Goal: Task Accomplishment & Management: Manage account settings

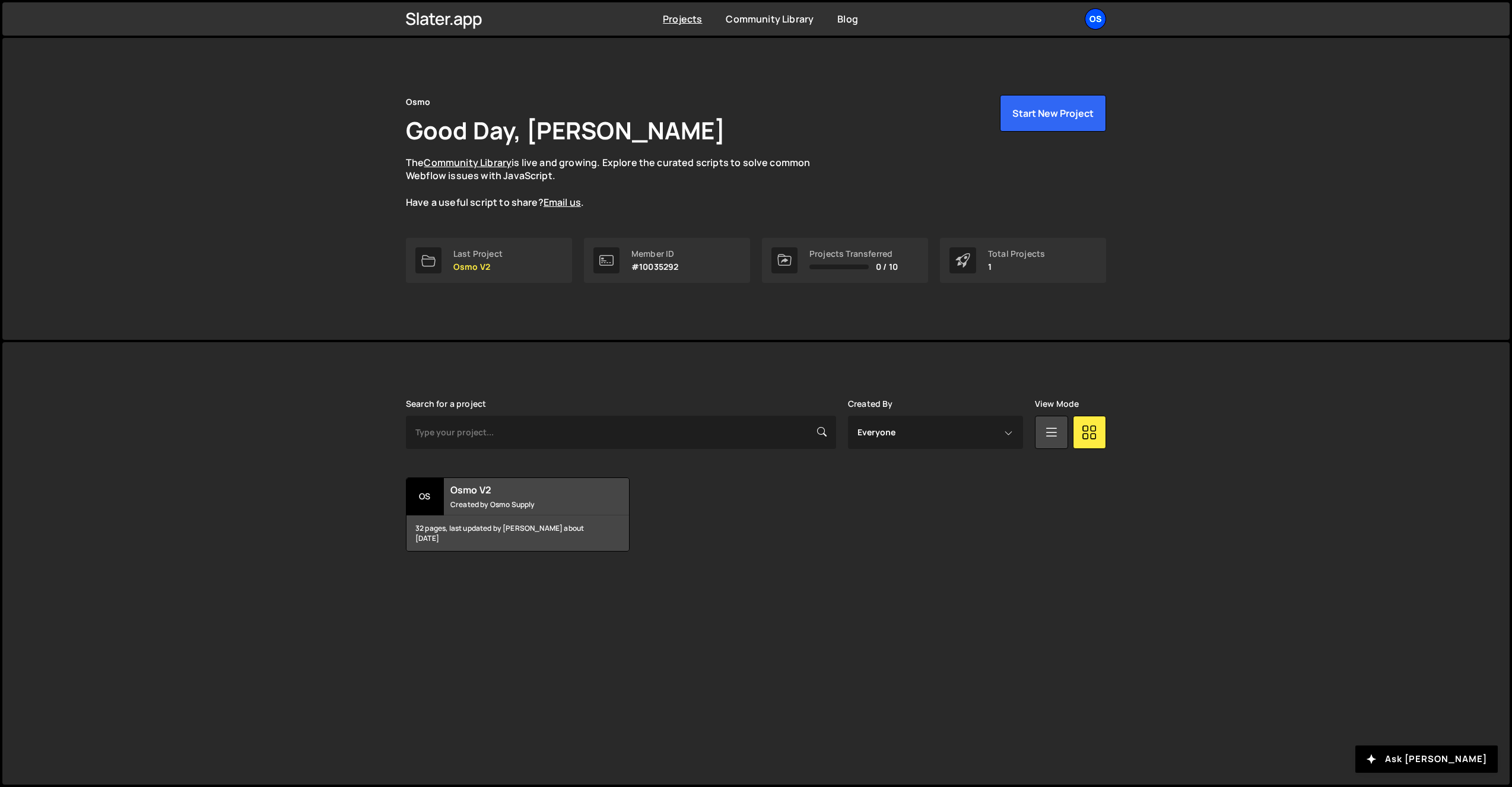
click at [1092, 17] on div "Os" at bounding box center [1095, 19] width 21 height 21
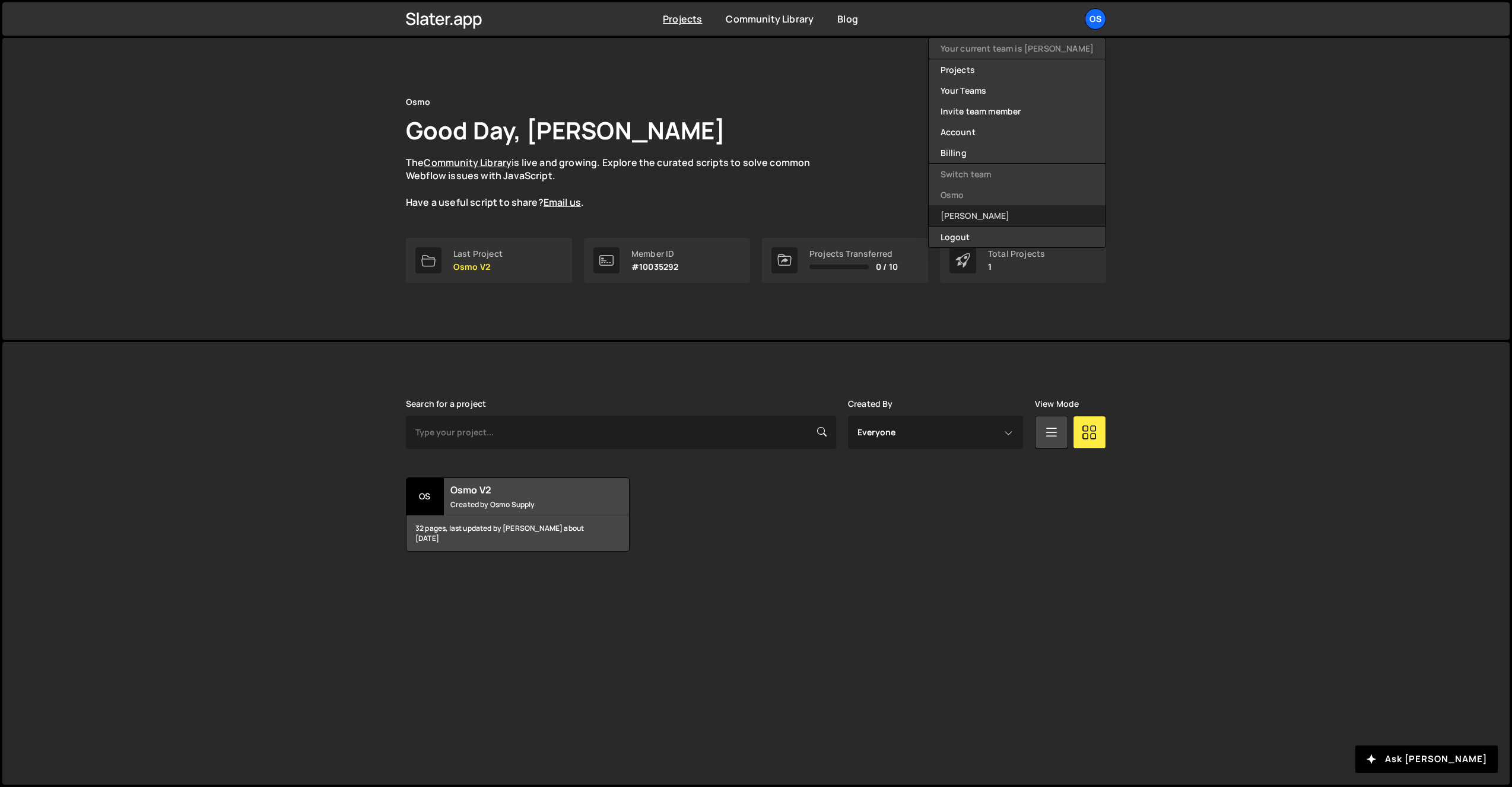
click at [1004, 213] on link "[PERSON_NAME]" at bounding box center [1017, 216] width 177 height 20
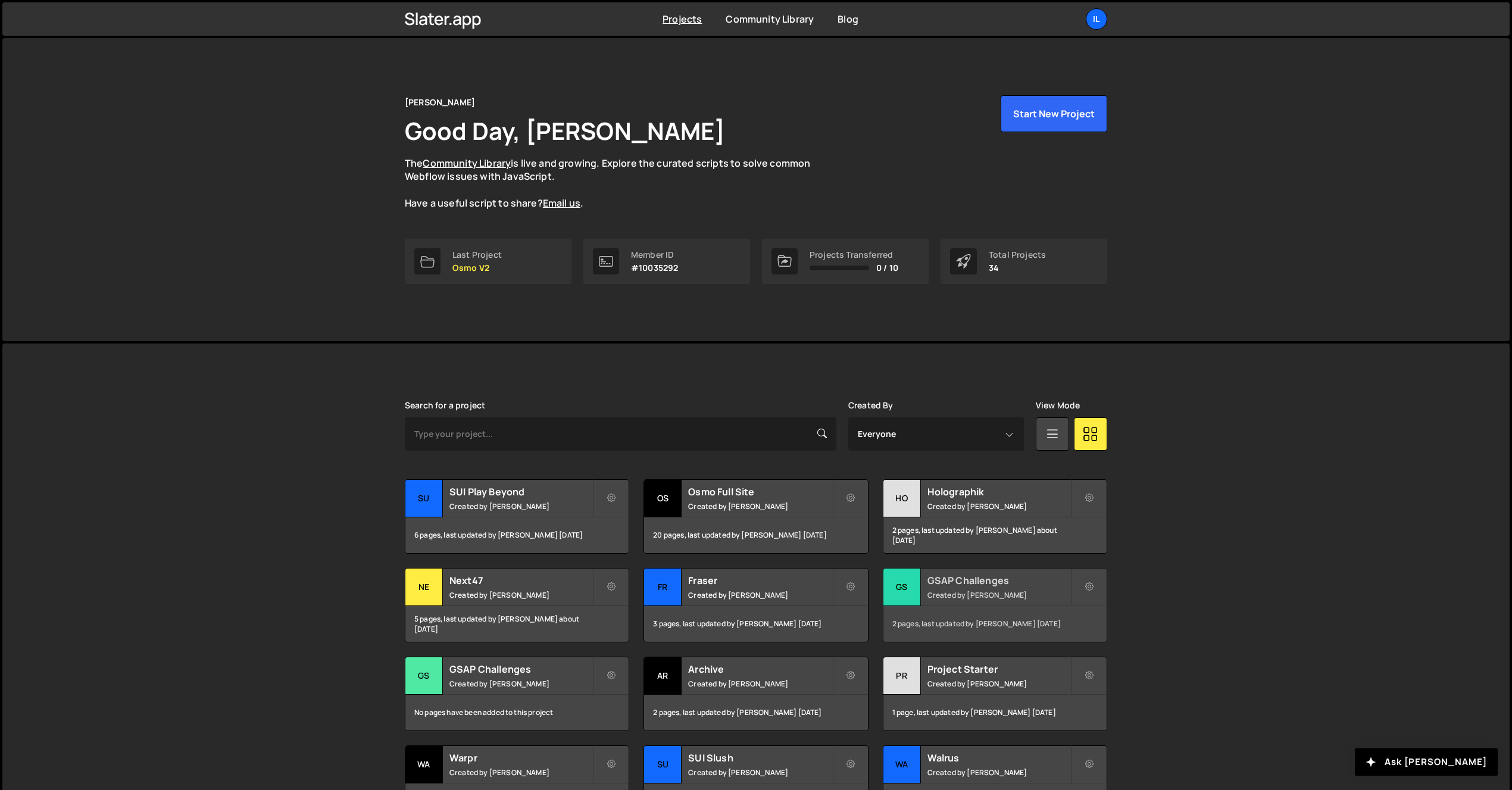
scroll to position [109, 0]
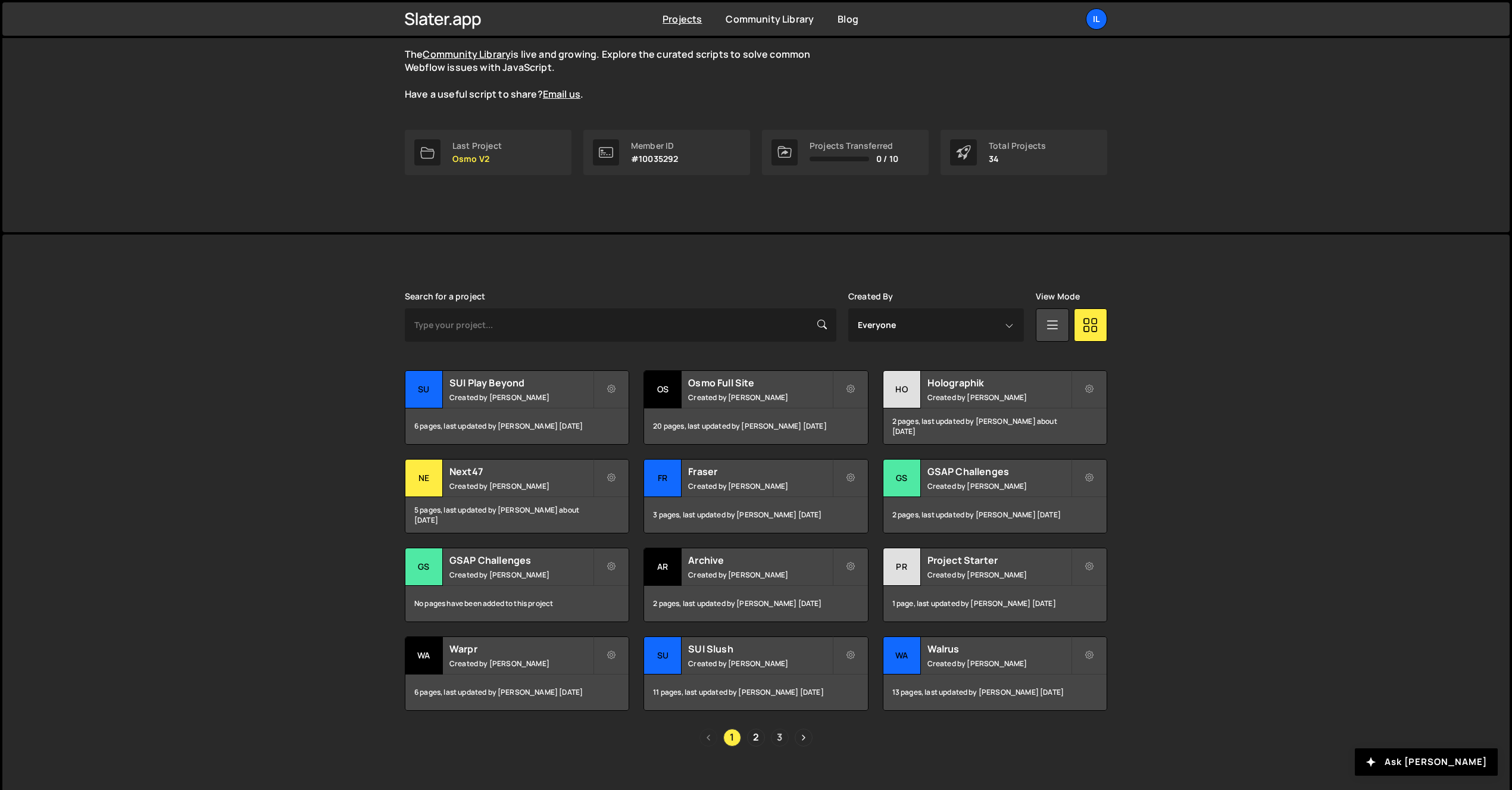
click at [780, 739] on link "3" at bounding box center [780, 737] width 18 height 18
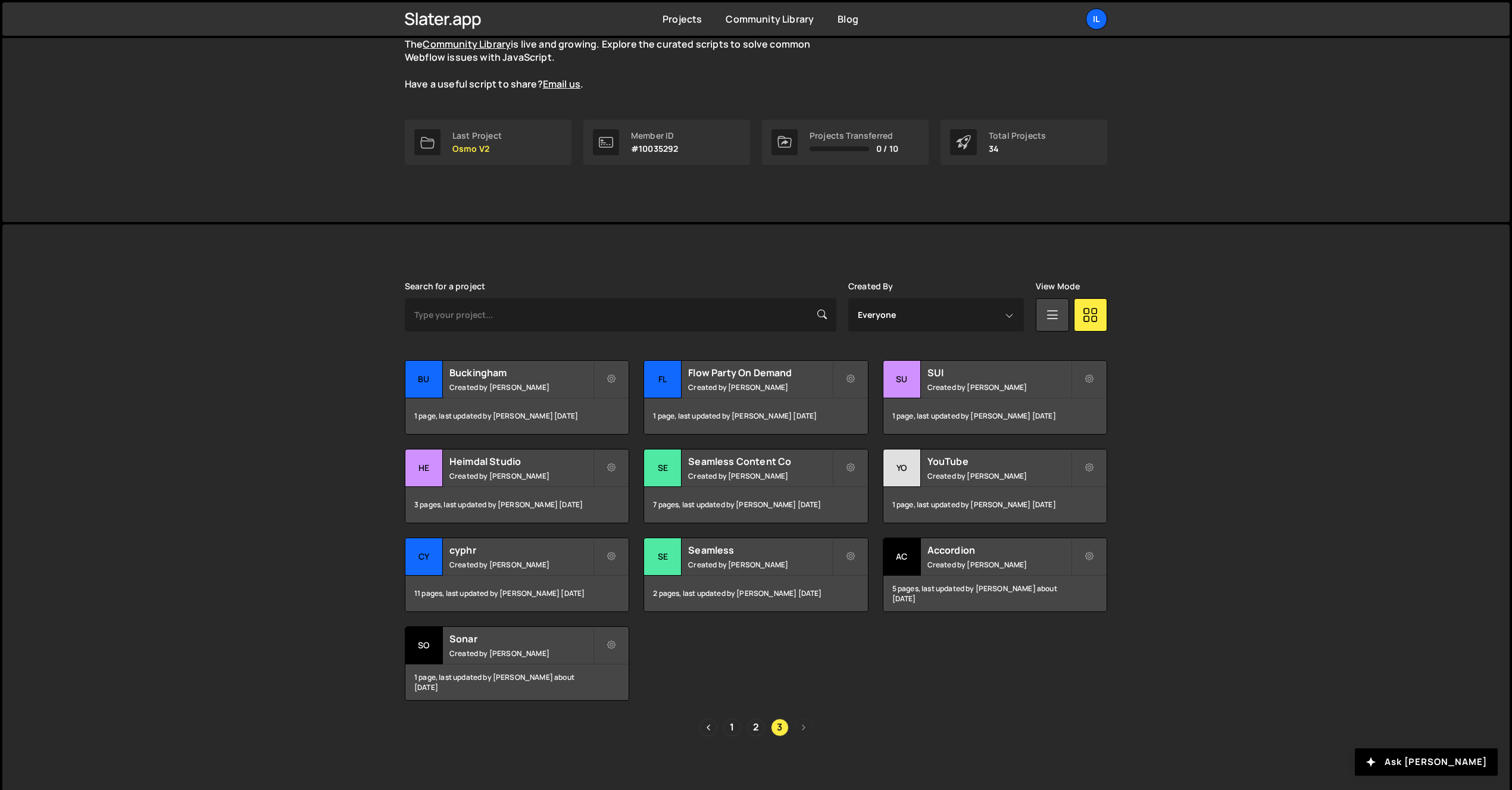
scroll to position [124, 0]
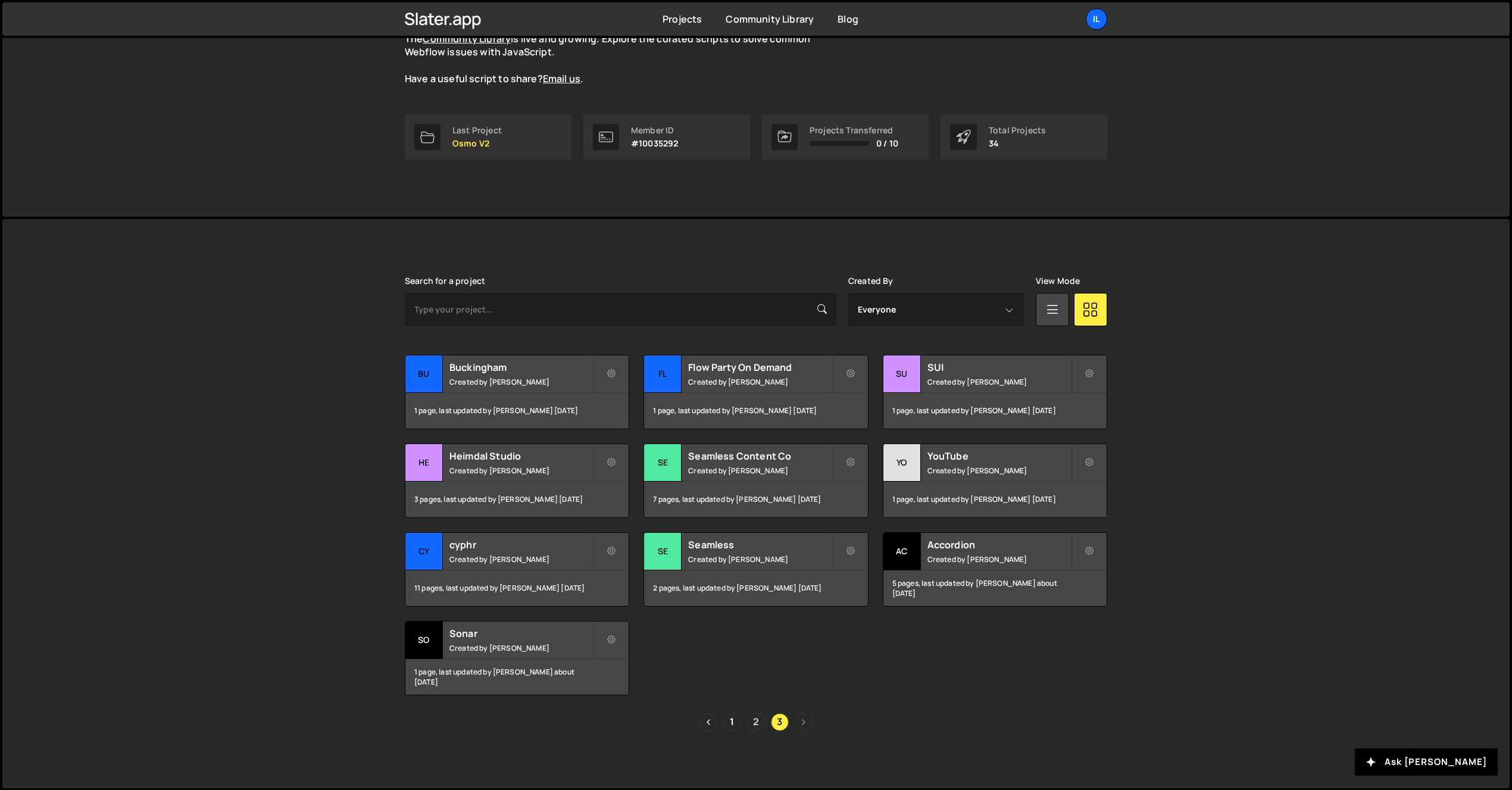
click at [755, 724] on link "2" at bounding box center [756, 722] width 18 height 18
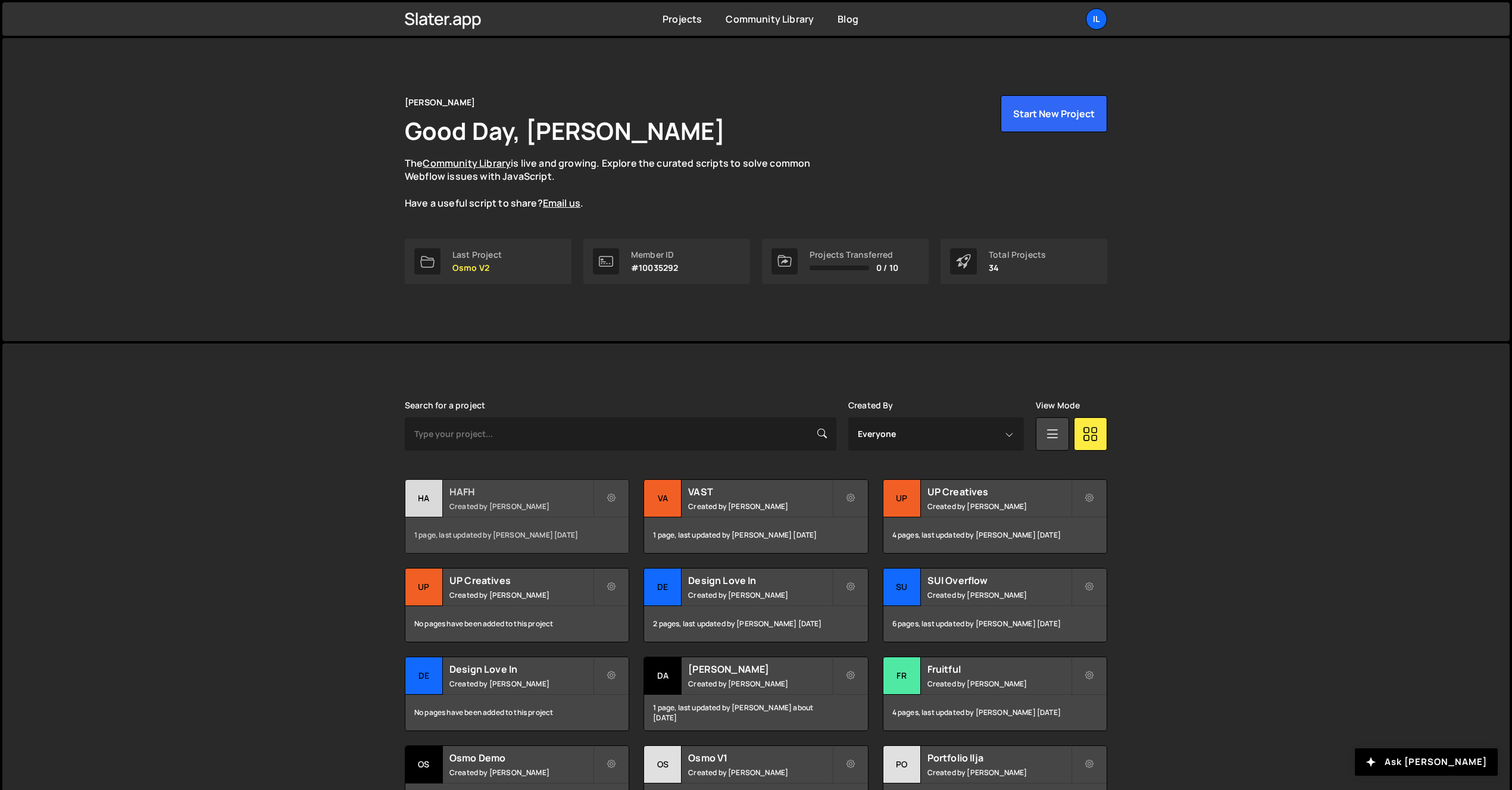
scroll to position [124, 0]
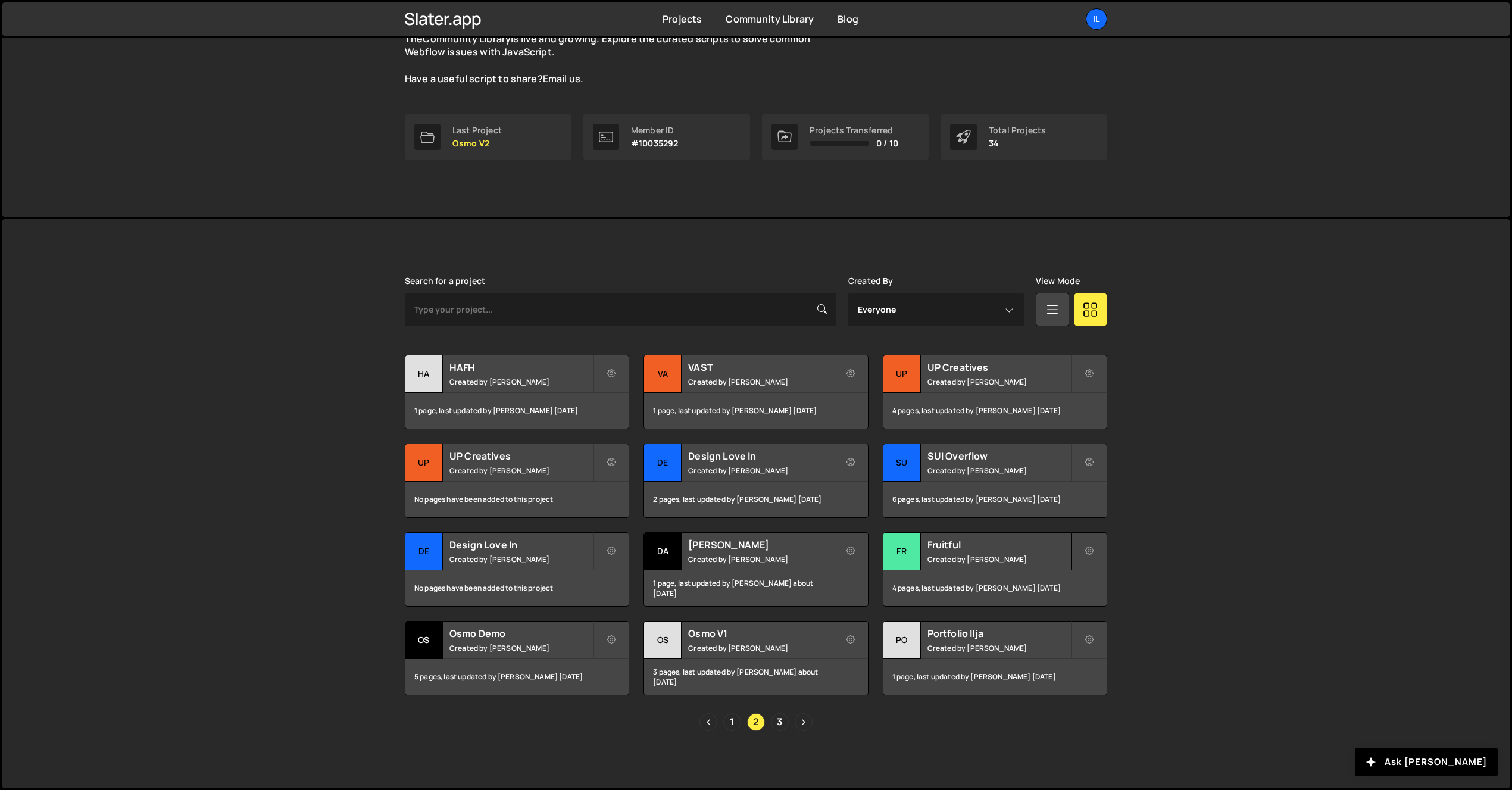
click at [1086, 555] on icon at bounding box center [1090, 551] width 9 height 12
click at [1106, 619] on link "Manage access" at bounding box center [1143, 618] width 142 height 19
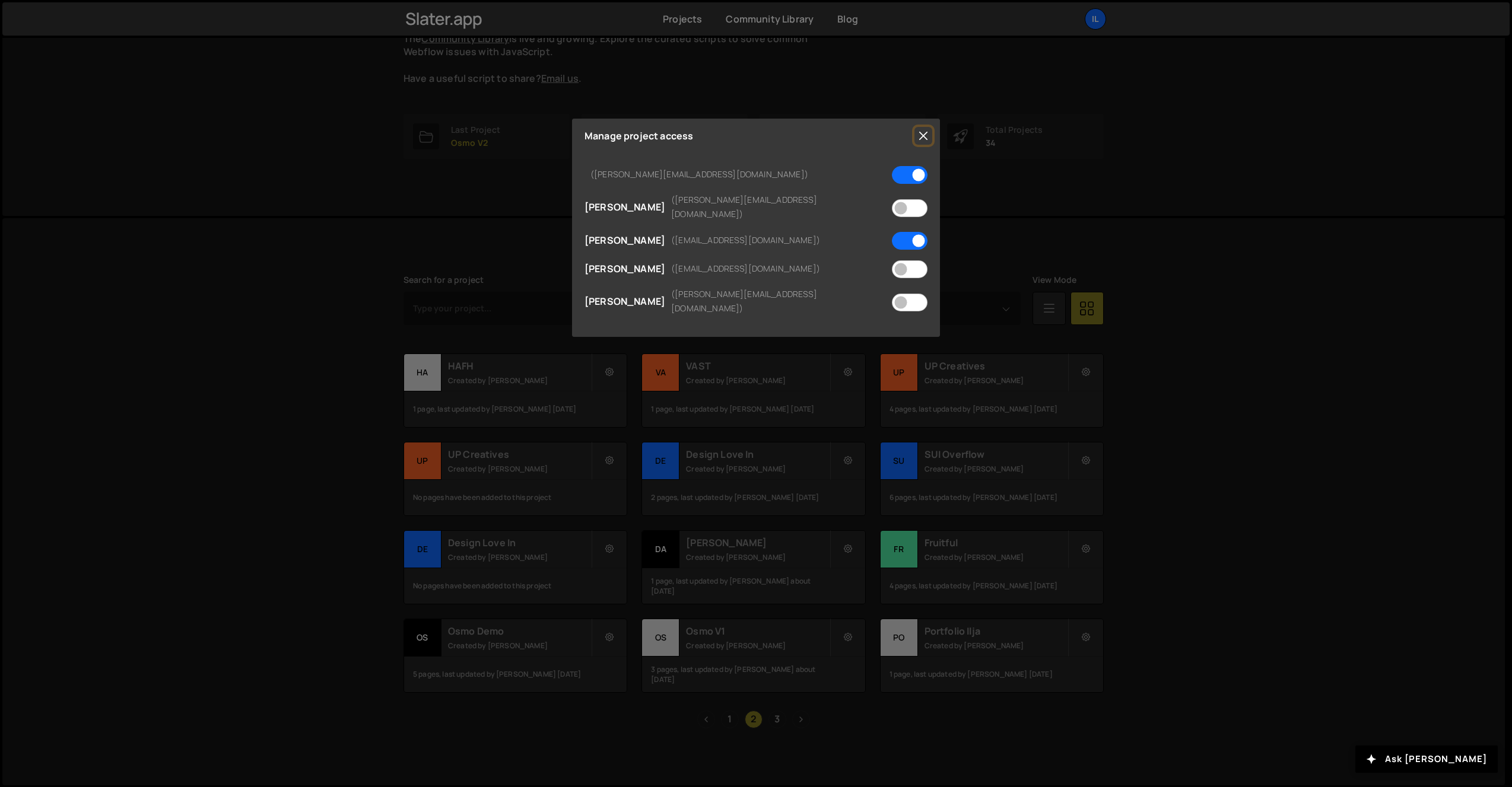
click at [925, 133] on button "Close" at bounding box center [923, 136] width 18 height 18
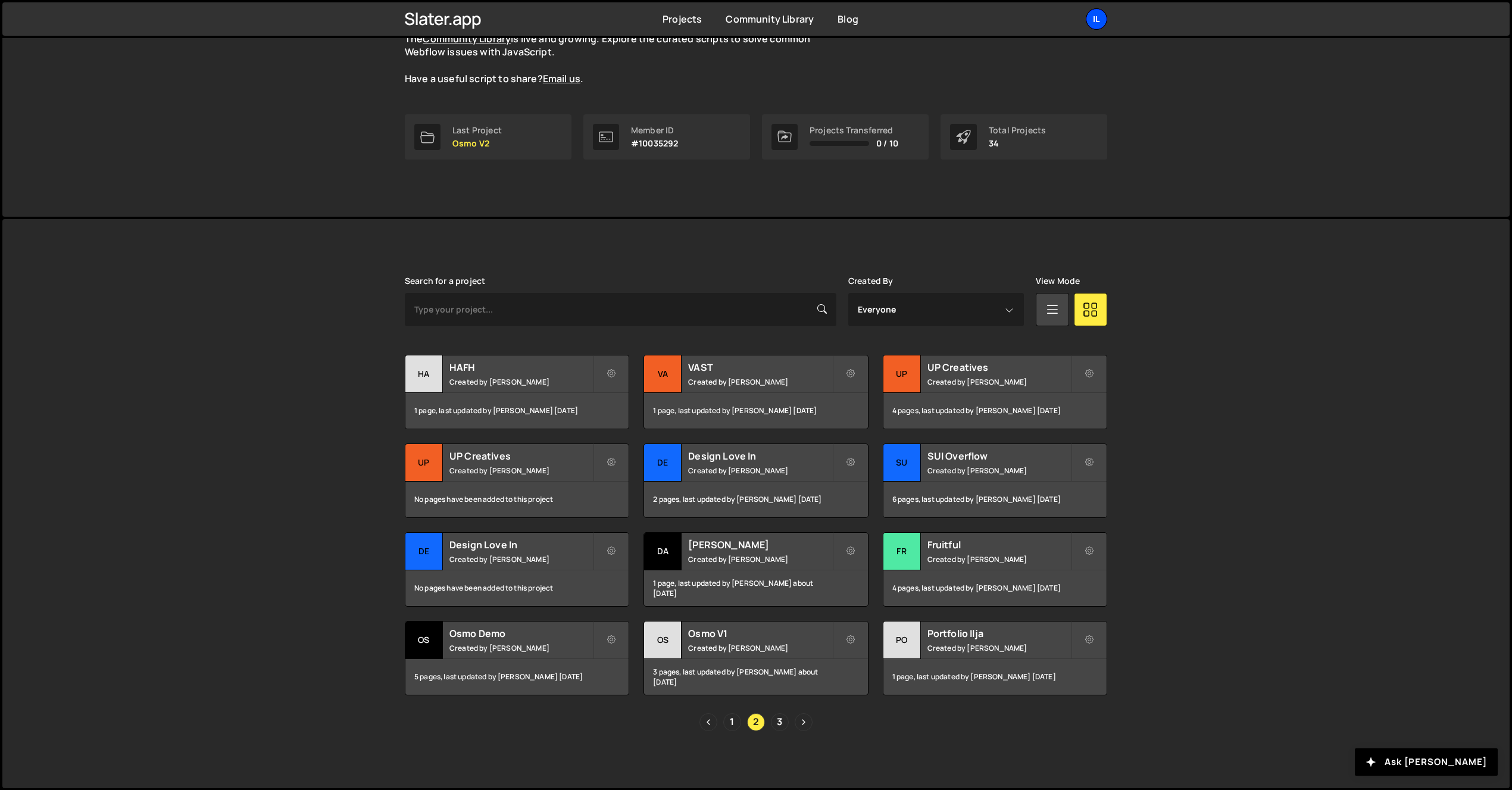
click at [1094, 20] on div "Il" at bounding box center [1096, 19] width 21 height 21
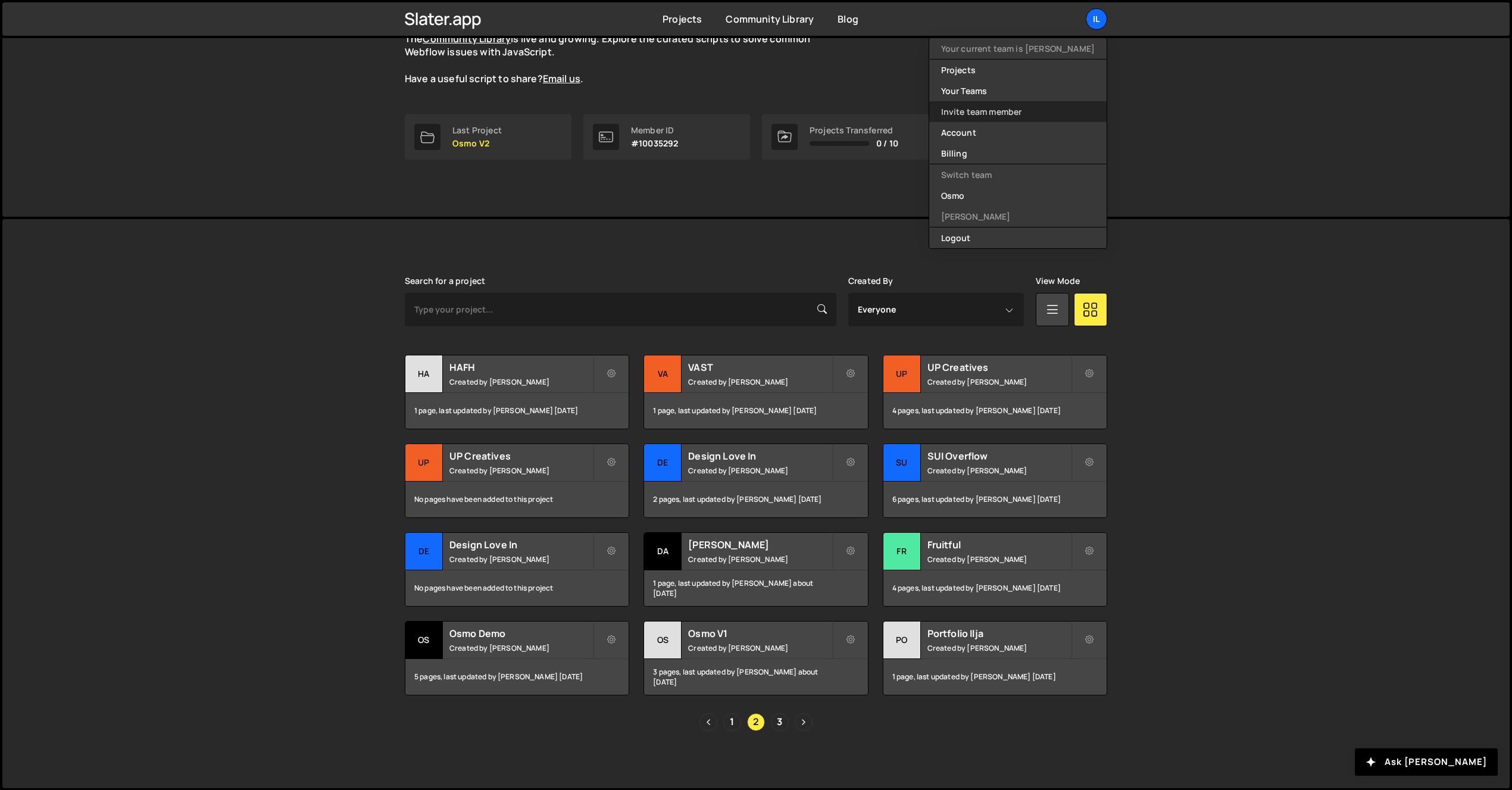
click at [1016, 109] on link "Invite team member" at bounding box center [1018, 112] width 178 height 20
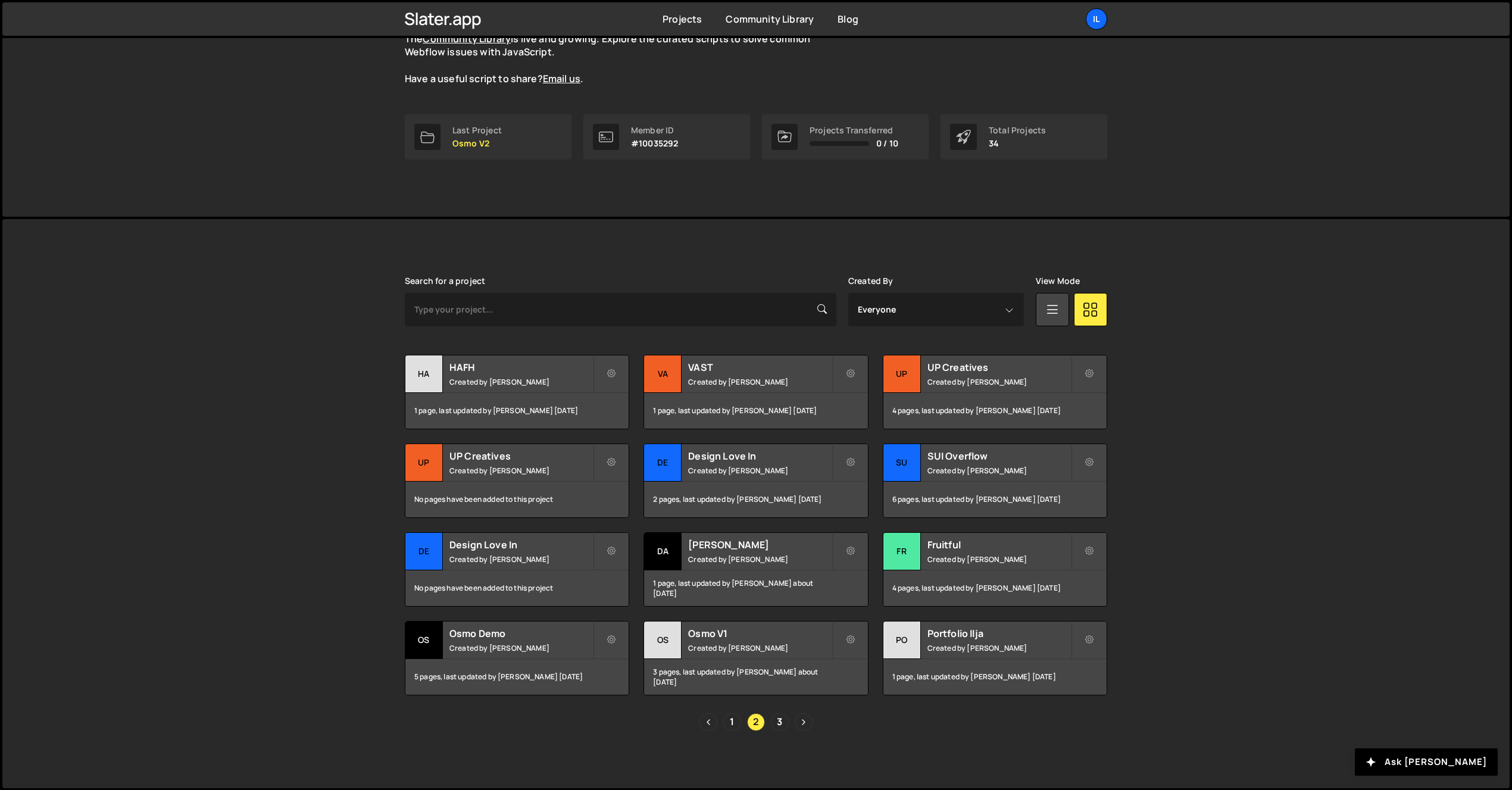
click at [301, 123] on div "Ilja van Eck Good Day, Ilja van Eck The Community Library is live and growing. …" at bounding box center [756, 65] width 1507 height 303
click at [1100, 18] on div "Il" at bounding box center [1096, 19] width 21 height 21
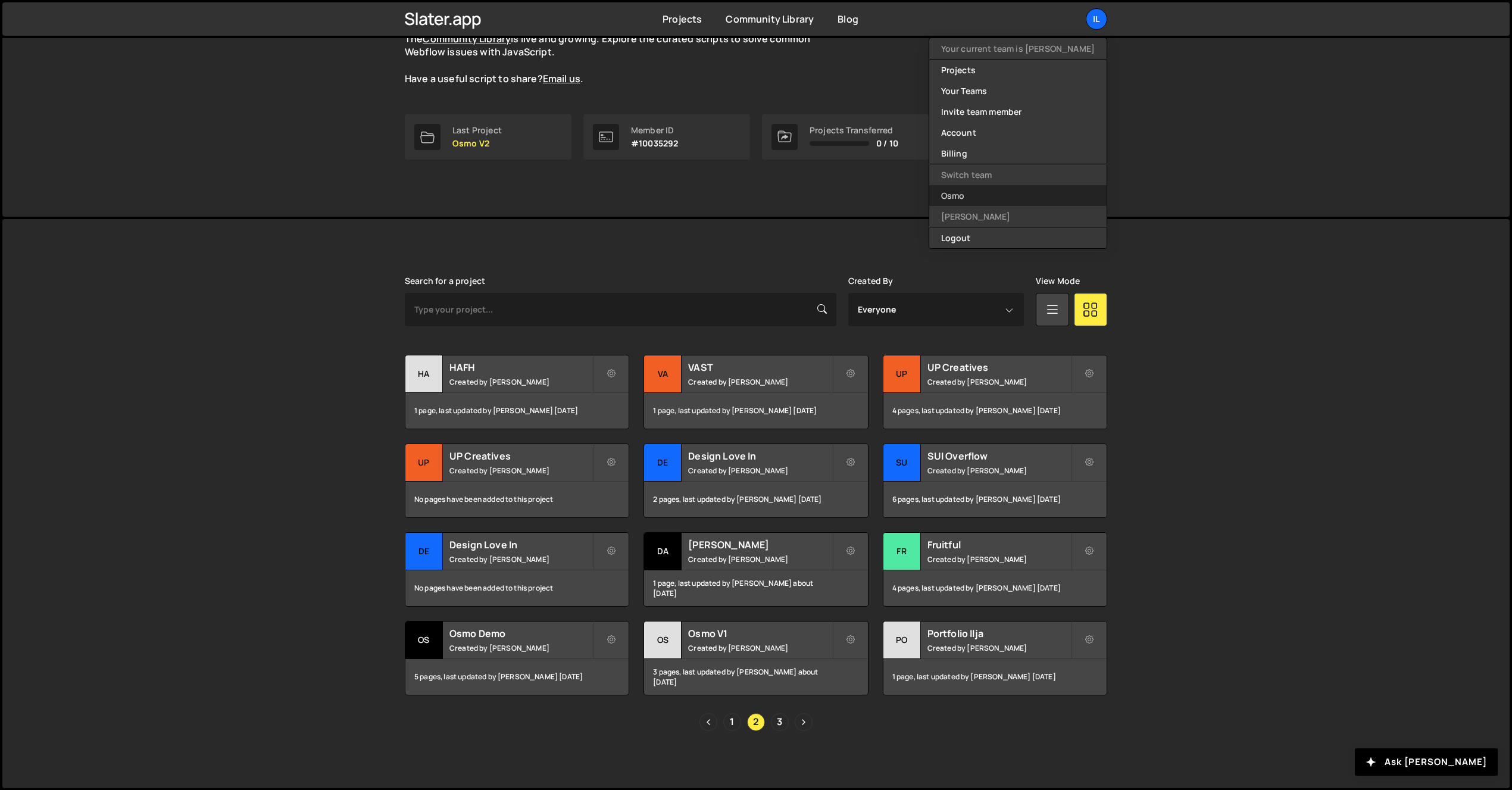
click at [1045, 198] on link "Osmo" at bounding box center [1018, 195] width 178 height 20
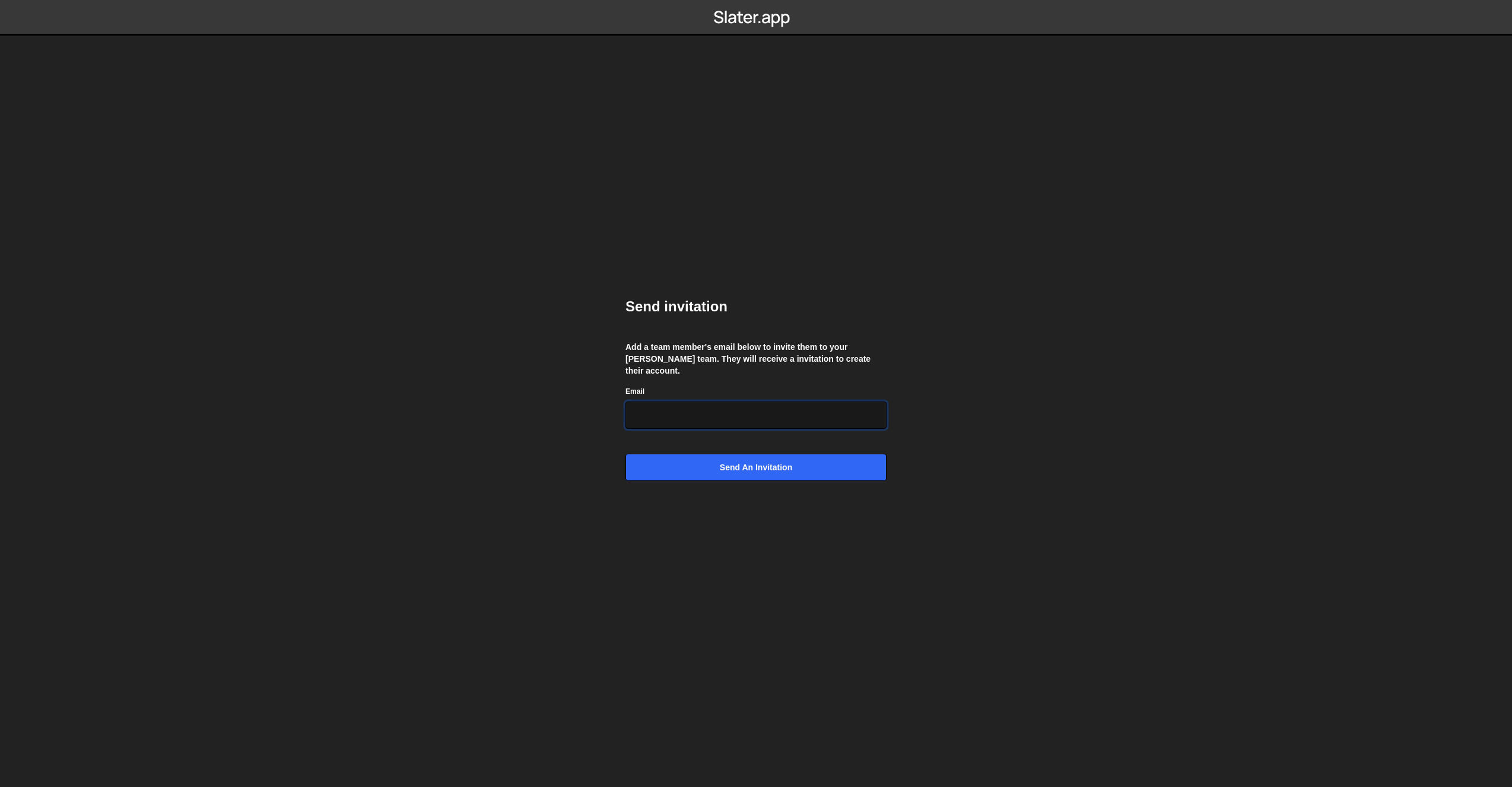
click at [751, 406] on input "Email" at bounding box center [756, 415] width 261 height 27
paste input "vitalie@awwwocado.be"
type input "[PERSON_NAME][EMAIL_ADDRESS][DOMAIN_NAME]"
click at [547, 413] on body "Send invitation Add a team member's email below to invite them to your Slater t…" at bounding box center [756, 394] width 1512 height 787
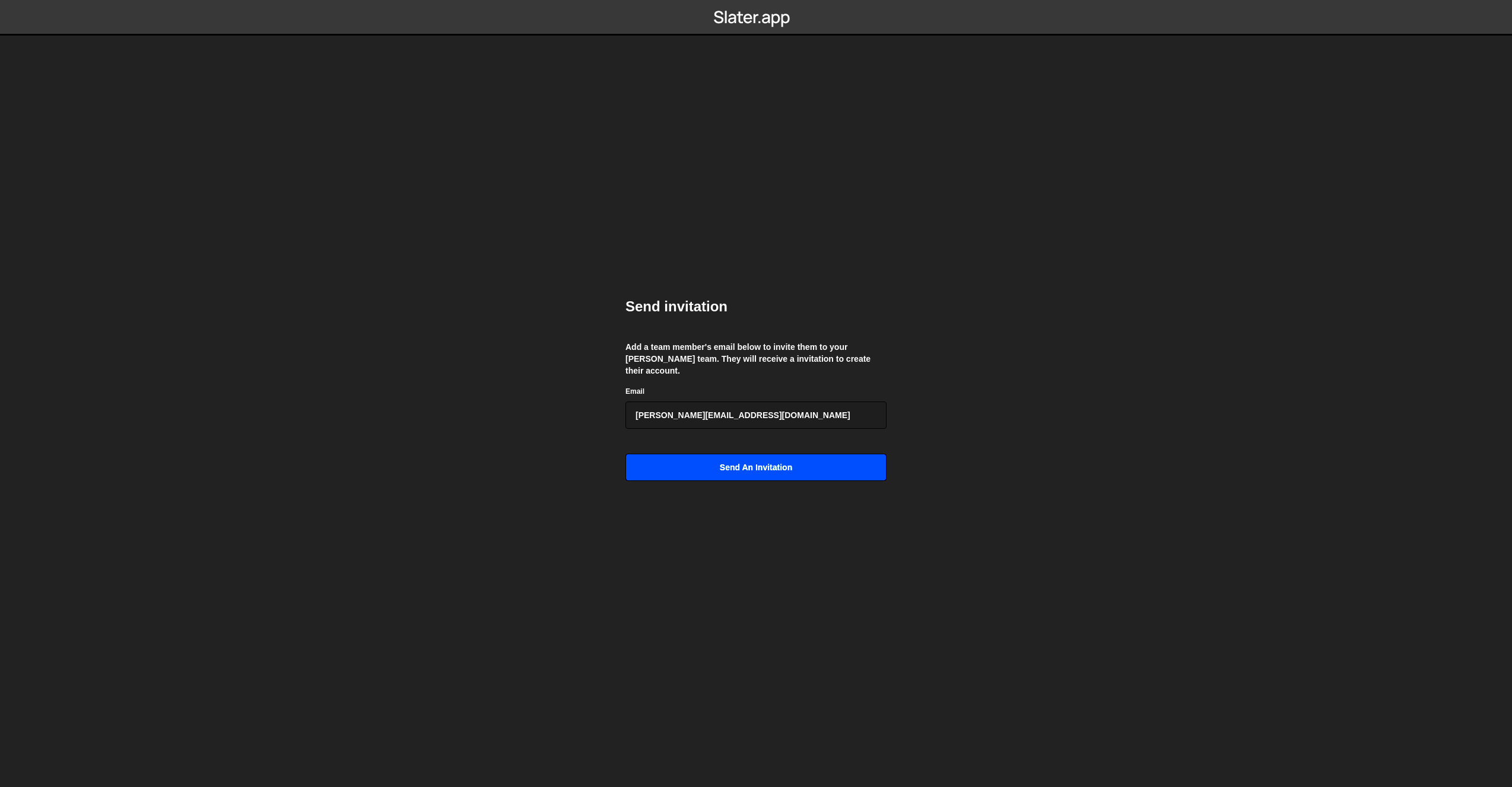
click at [723, 459] on input "Send an invitation" at bounding box center [756, 467] width 261 height 27
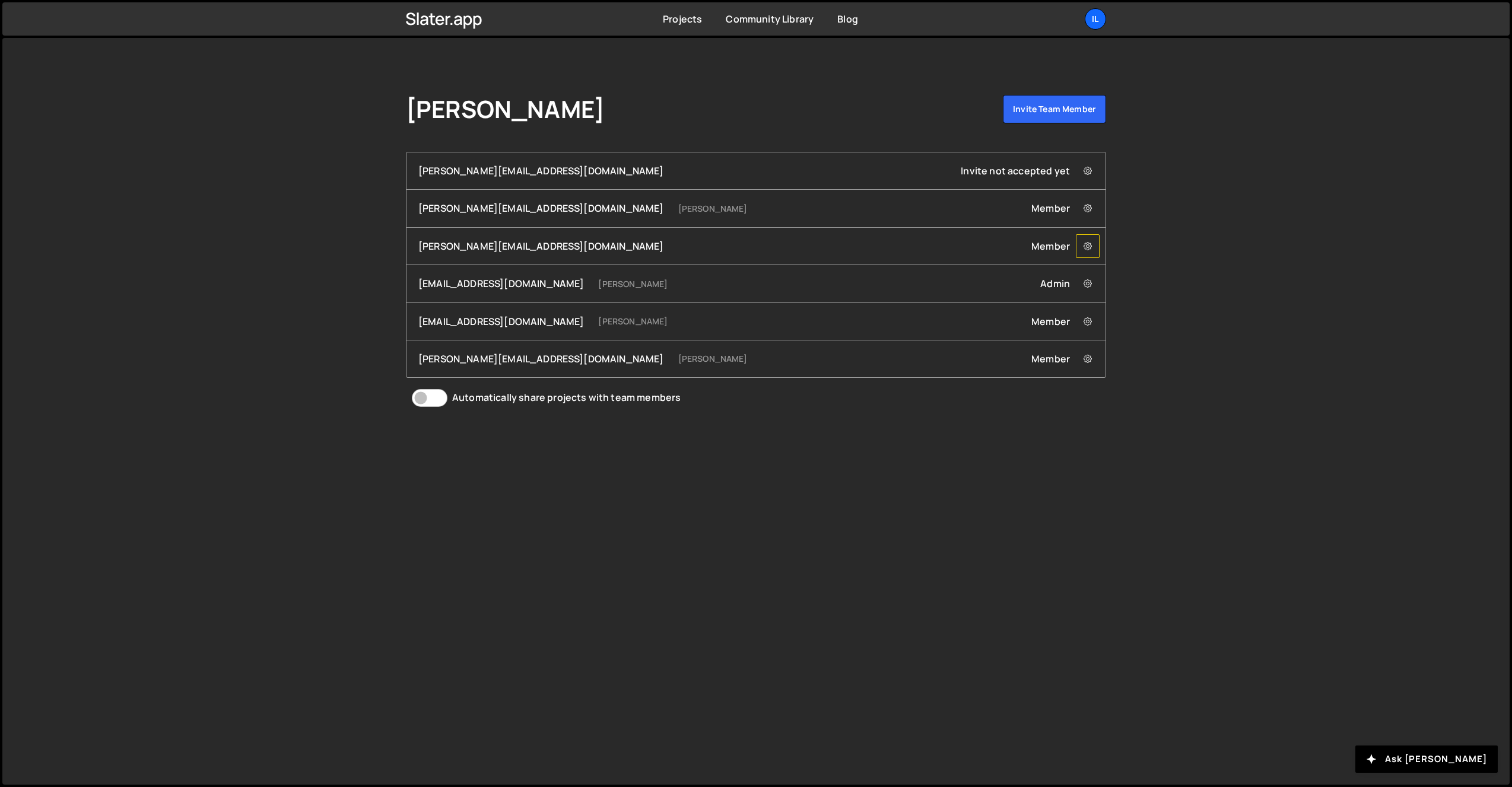
click at [1094, 247] on button at bounding box center [1088, 246] width 24 height 24
click at [1091, 245] on icon at bounding box center [1088, 245] width 9 height 12
click at [679, 16] on link "Projects" at bounding box center [682, 19] width 39 height 13
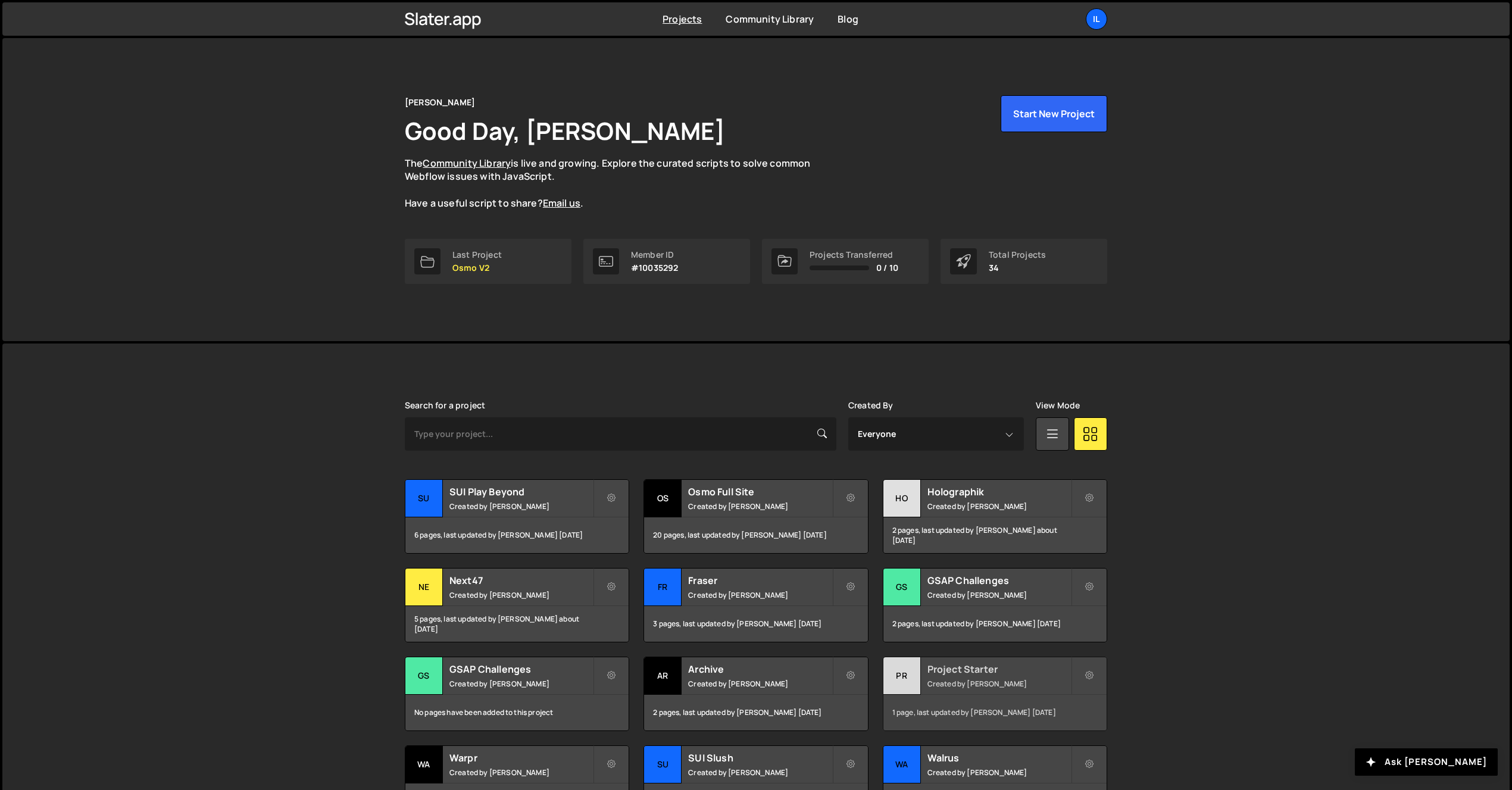
scroll to position [124, 0]
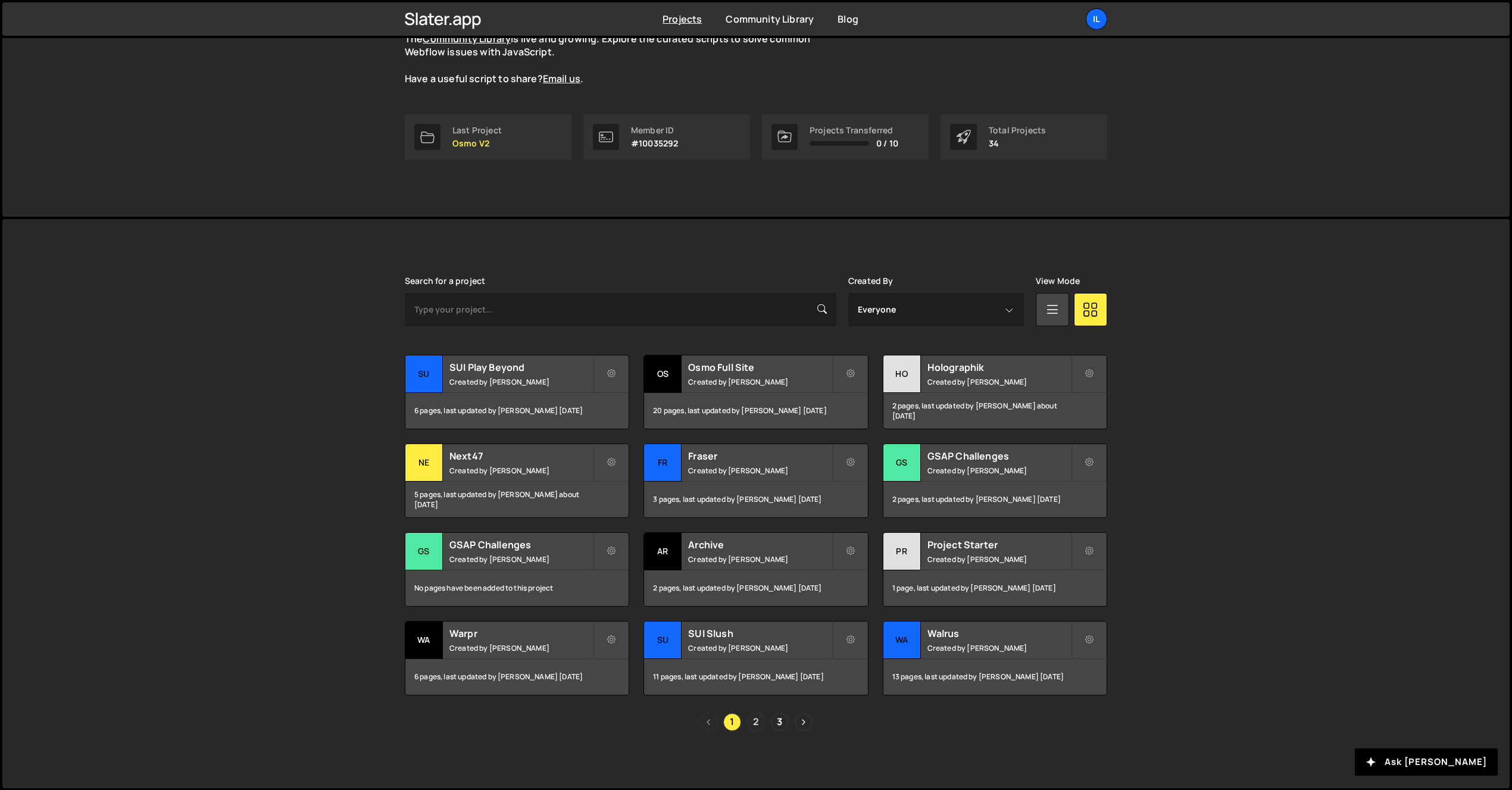
click at [758, 720] on link "2" at bounding box center [756, 722] width 18 height 18
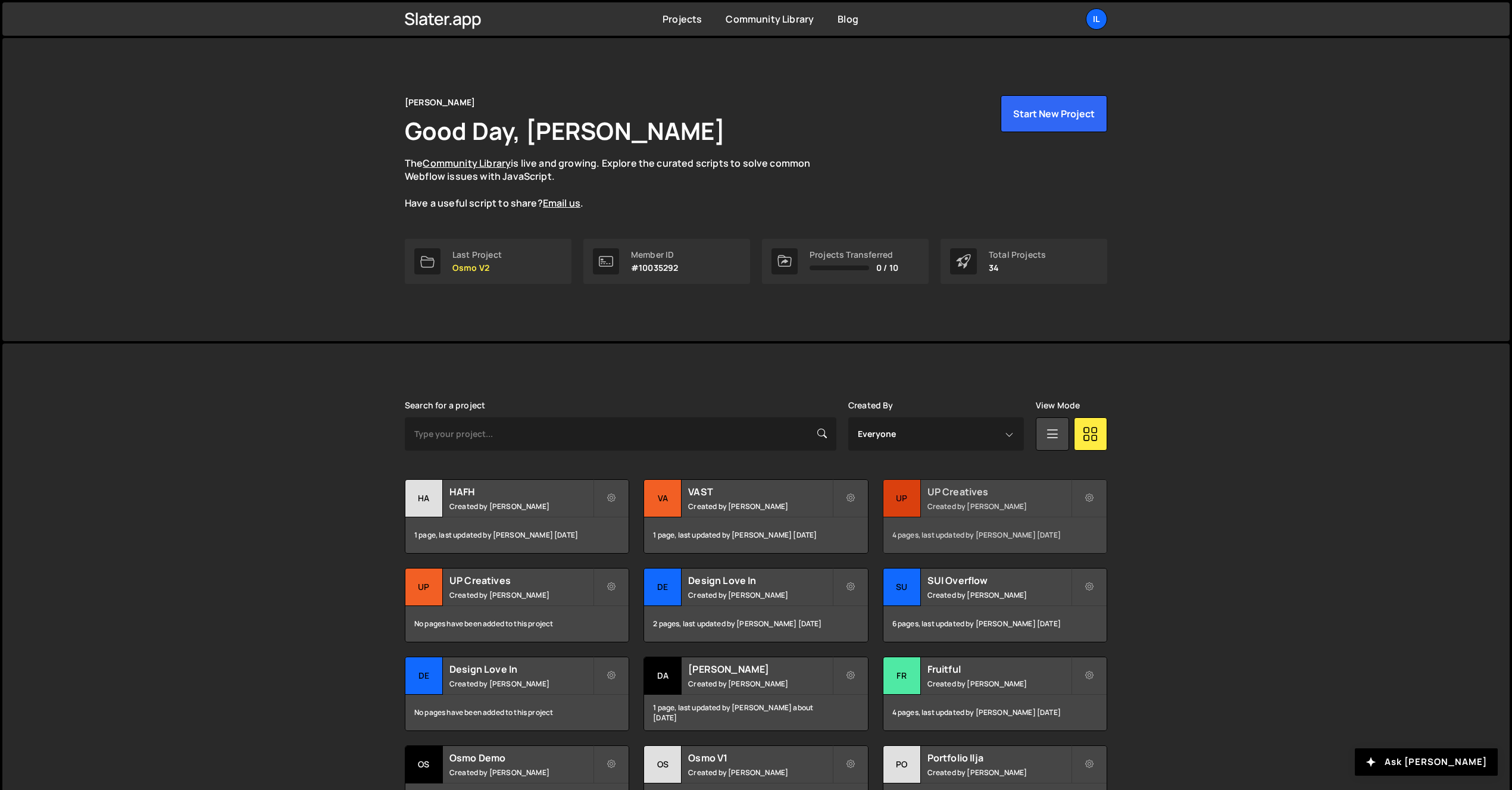
scroll to position [124, 0]
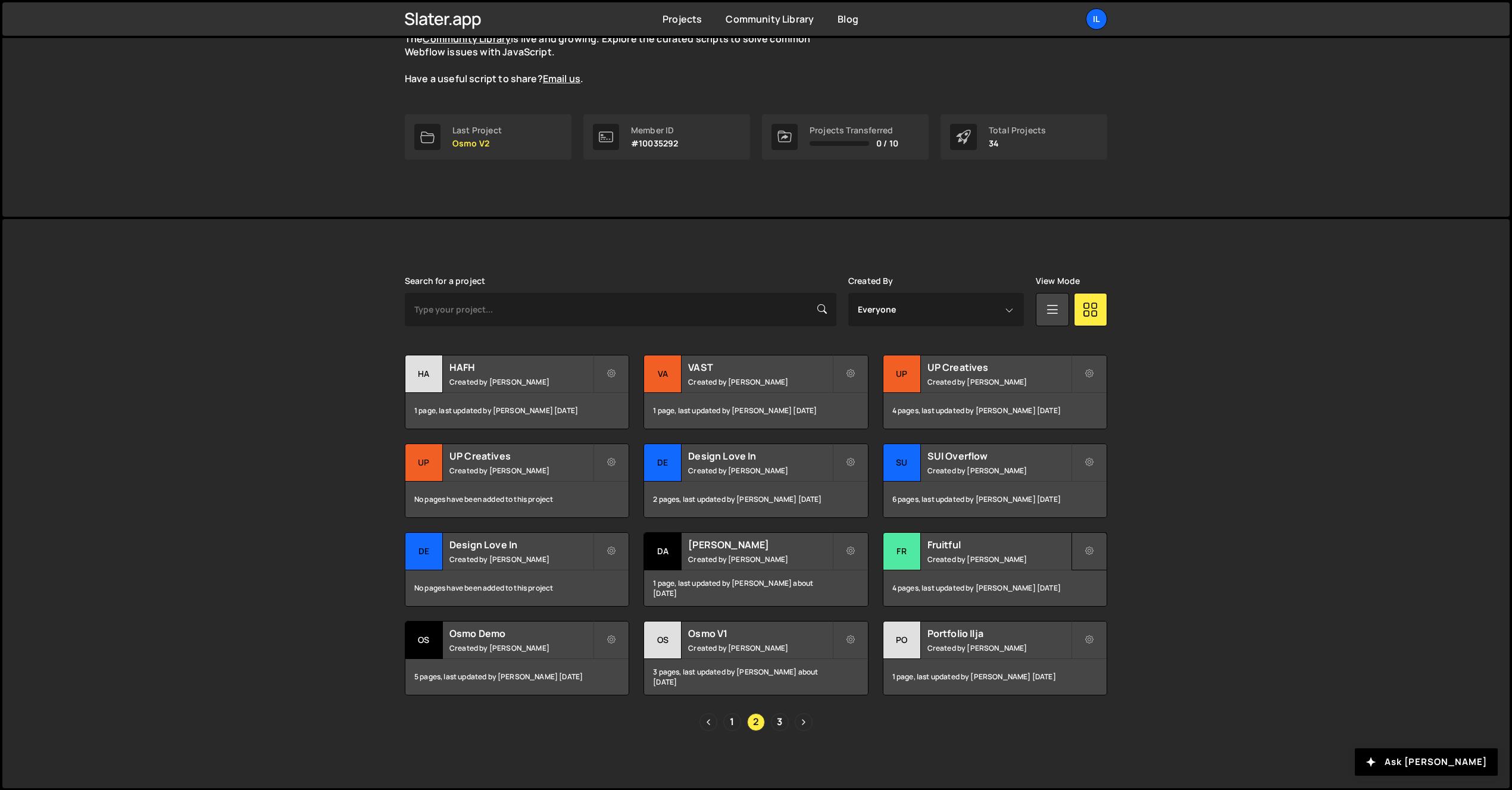
click at [1100, 550] on button at bounding box center [1089, 552] width 35 height 38
click at [1102, 618] on link "Manage access" at bounding box center [1143, 618] width 142 height 19
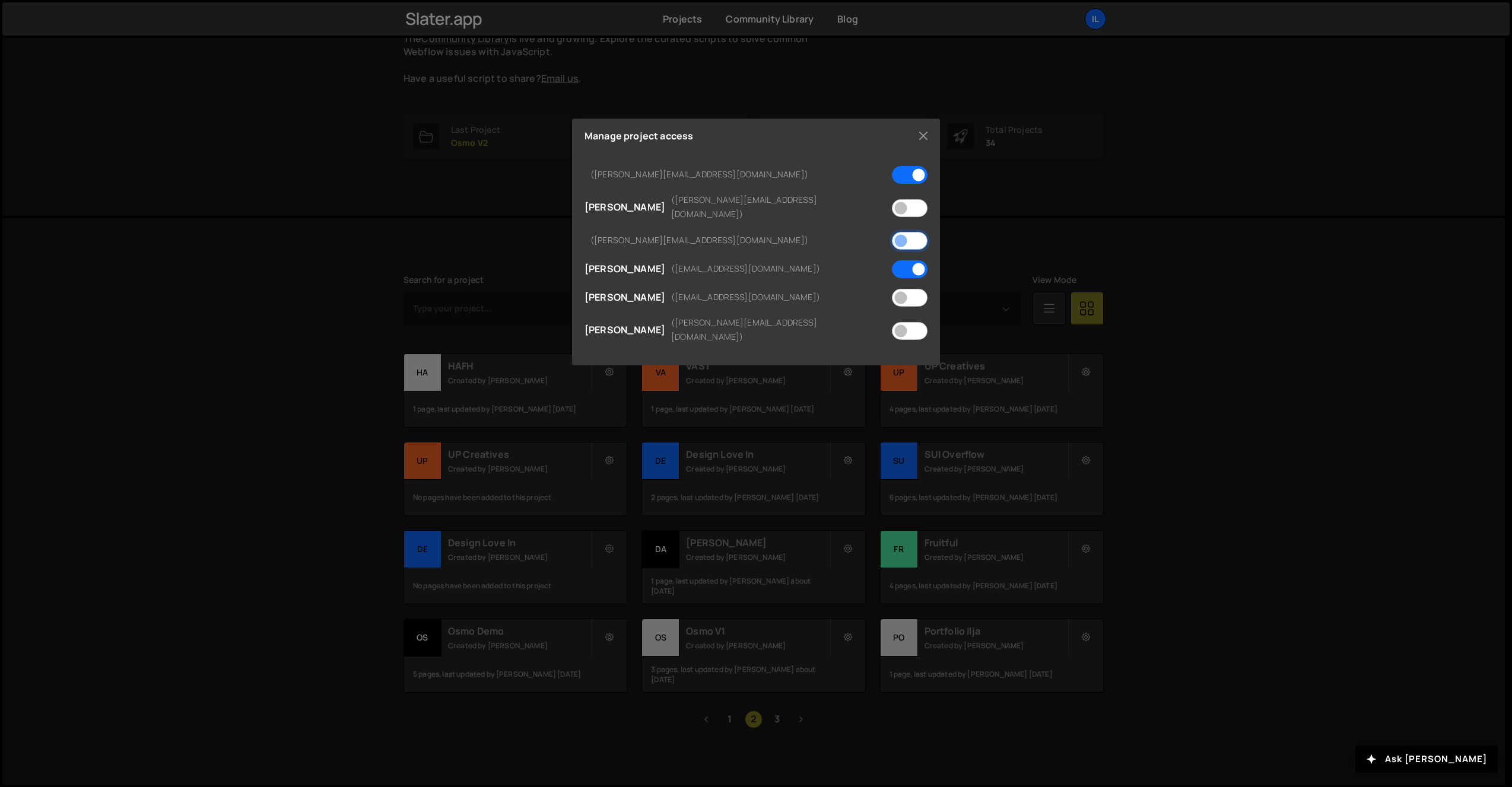
click at [921, 232] on input "checkbox" at bounding box center [909, 241] width 35 height 18
checkbox input "true"
click at [889, 141] on div "Manage project access ([PERSON_NAME][EMAIL_ADDRESS][DOMAIN_NAME]) [PERSON_NAME]…" at bounding box center [755, 241] width 368 height 247
click at [918, 136] on button "Close" at bounding box center [923, 136] width 18 height 18
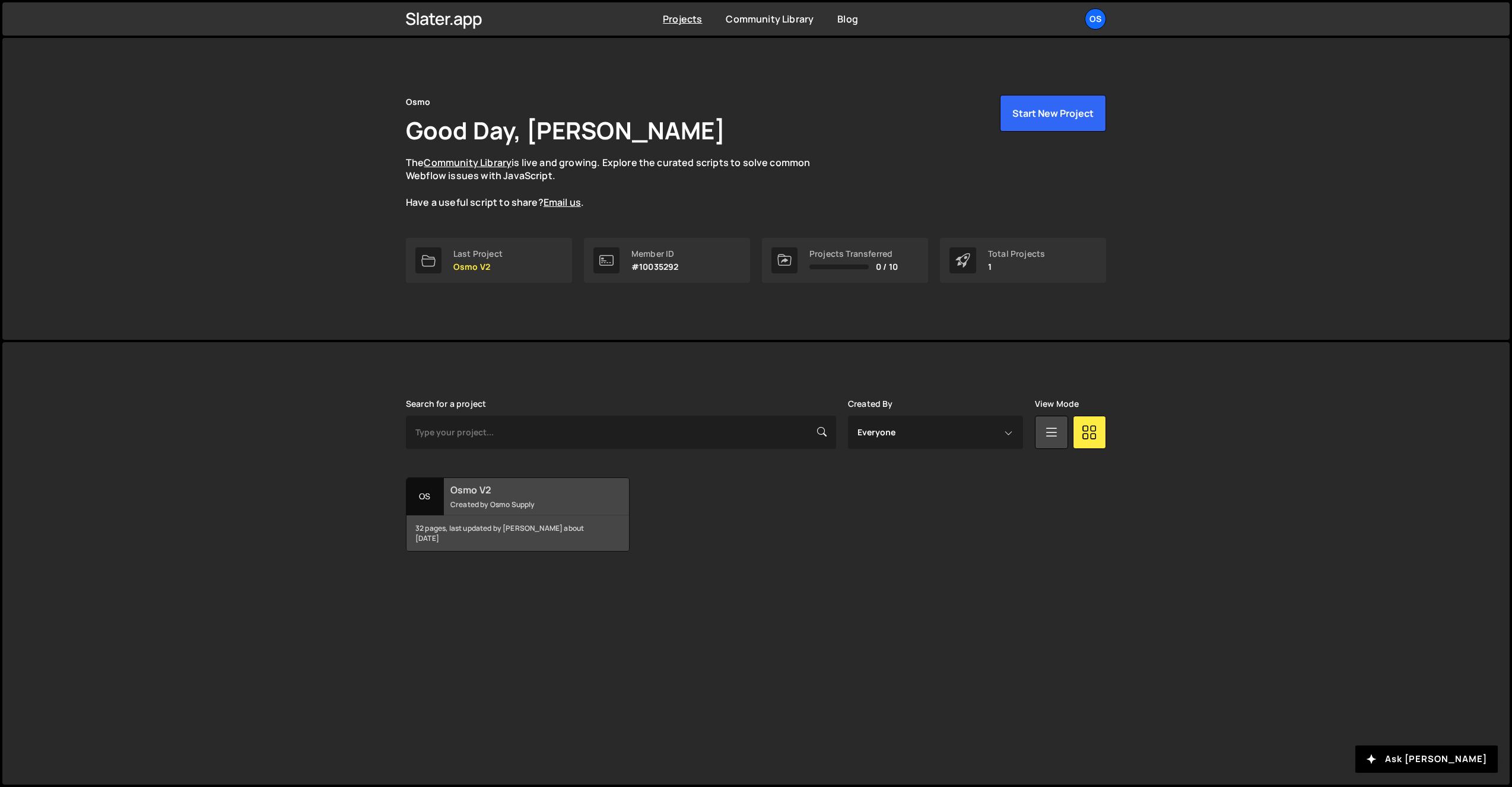
click at [510, 491] on h2 "Osmo V2" at bounding box center [522, 490] width 143 height 13
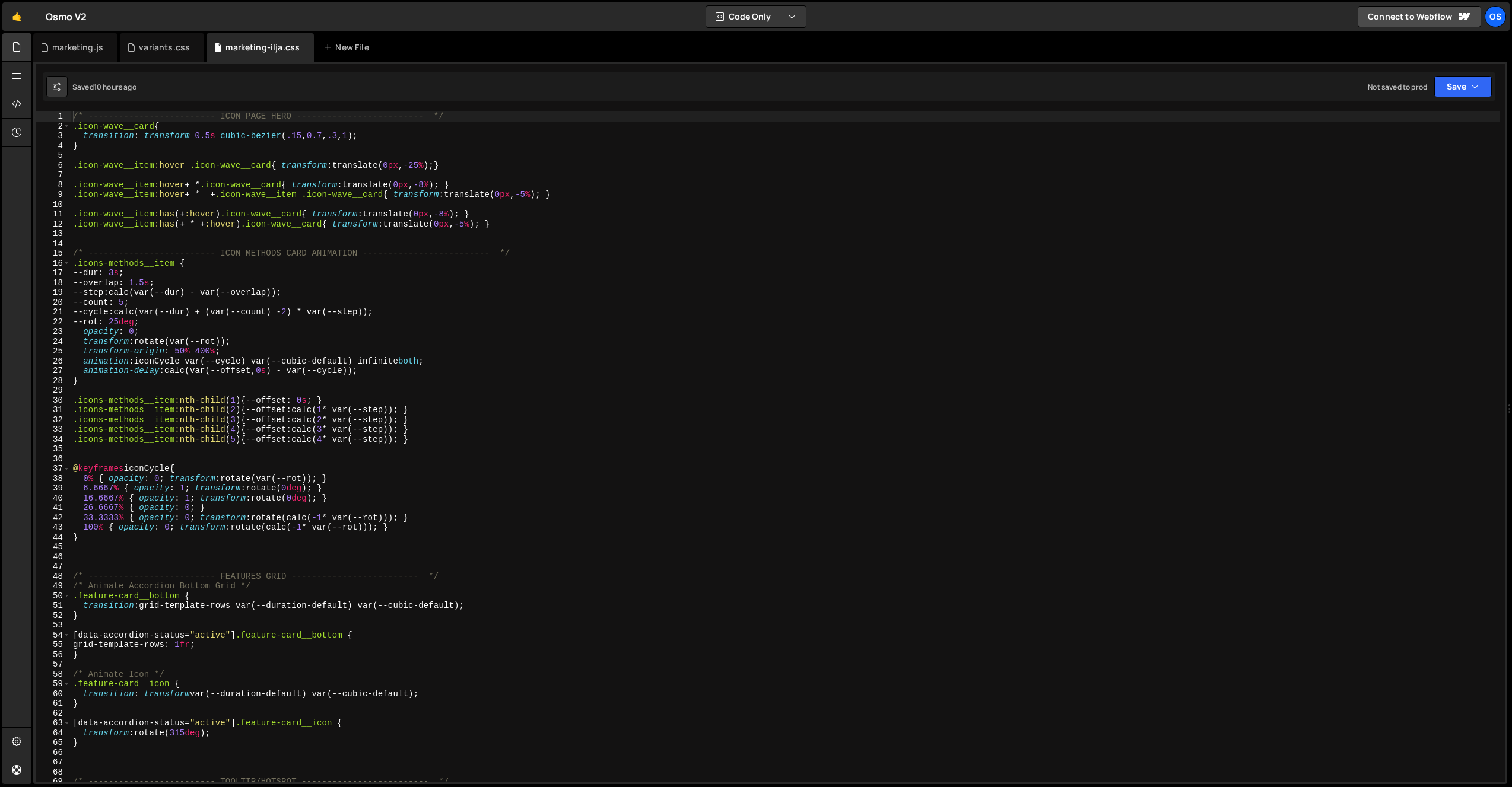
click at [25, 47] on div at bounding box center [16, 47] width 29 height 28
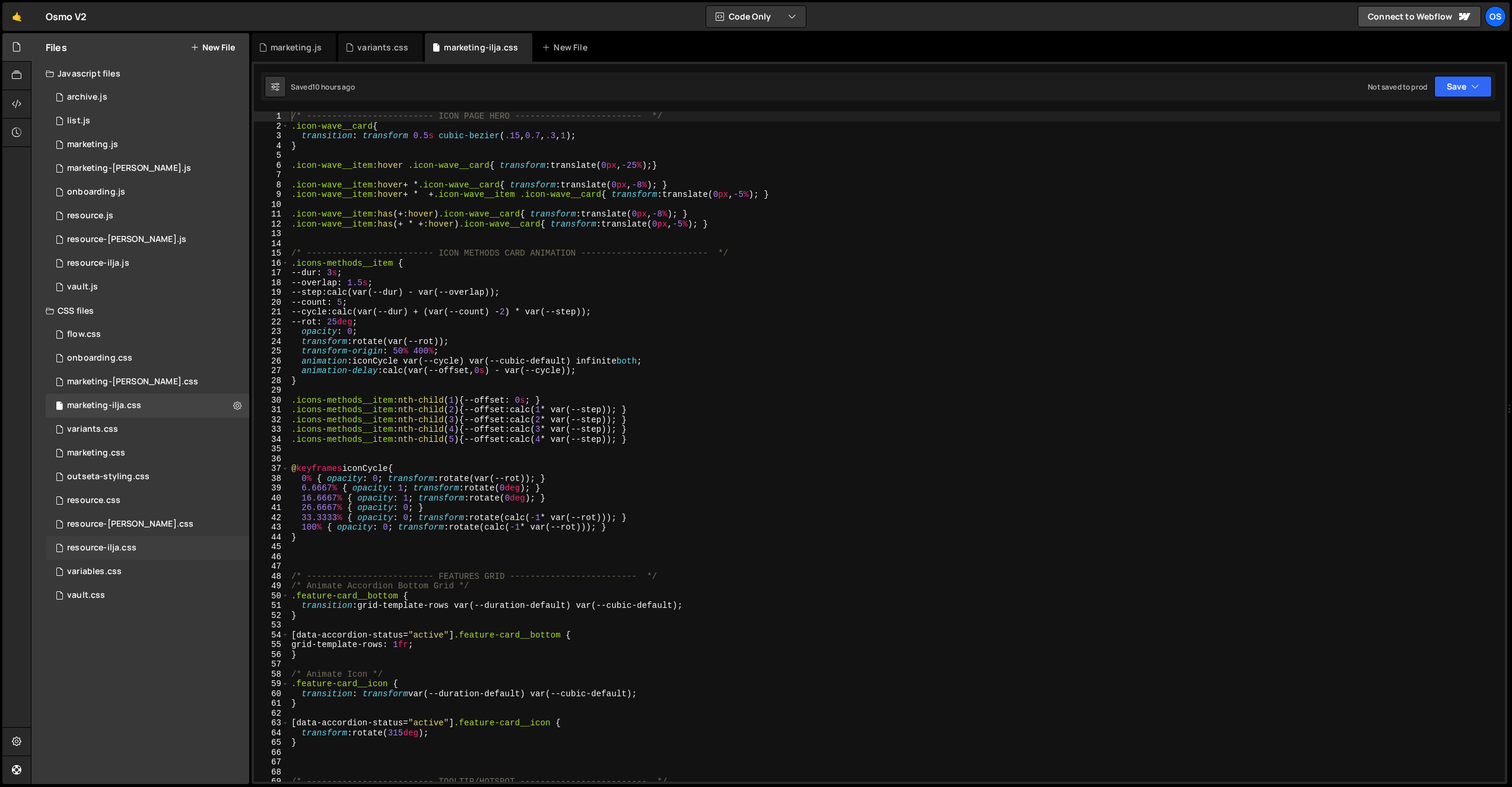
click at [171, 549] on div "resource-ilja.css 0" at bounding box center [147, 548] width 204 height 24
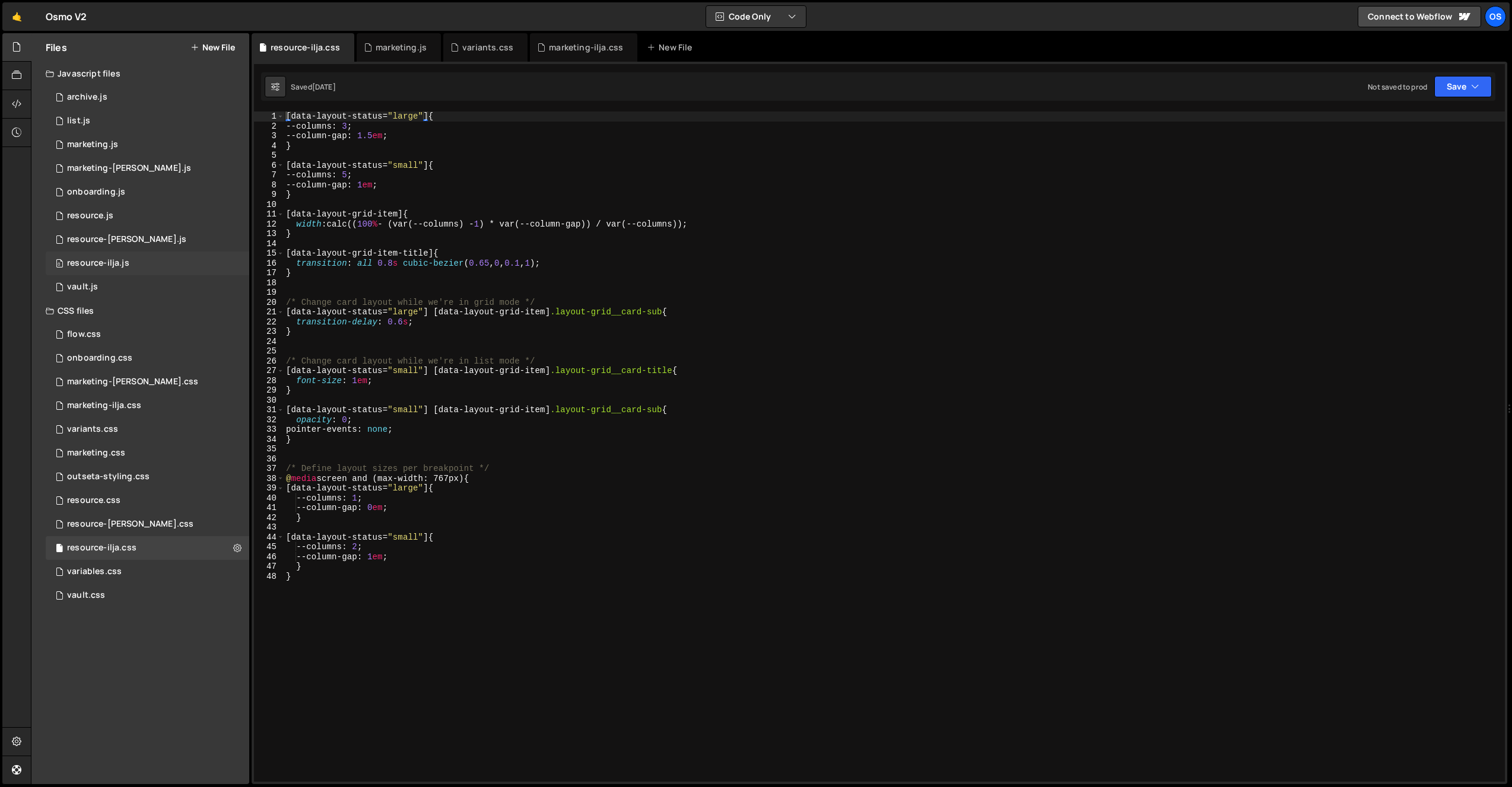
click at [152, 254] on div "0 resource-ilja.js 0" at bounding box center [147, 263] width 204 height 24
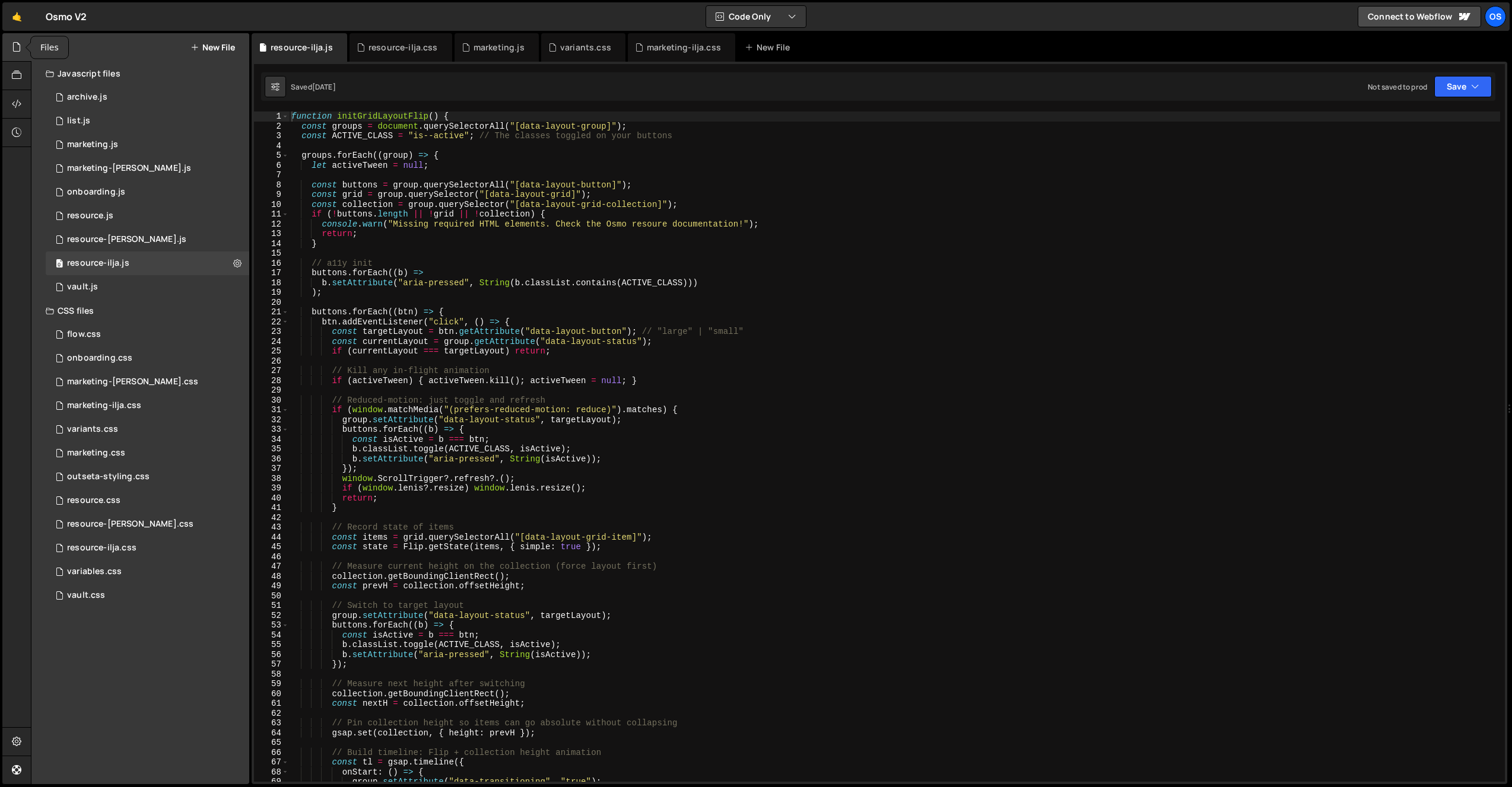
click at [18, 52] on icon at bounding box center [16, 46] width 9 height 13
